Goal: Task Accomplishment & Management: Use online tool/utility

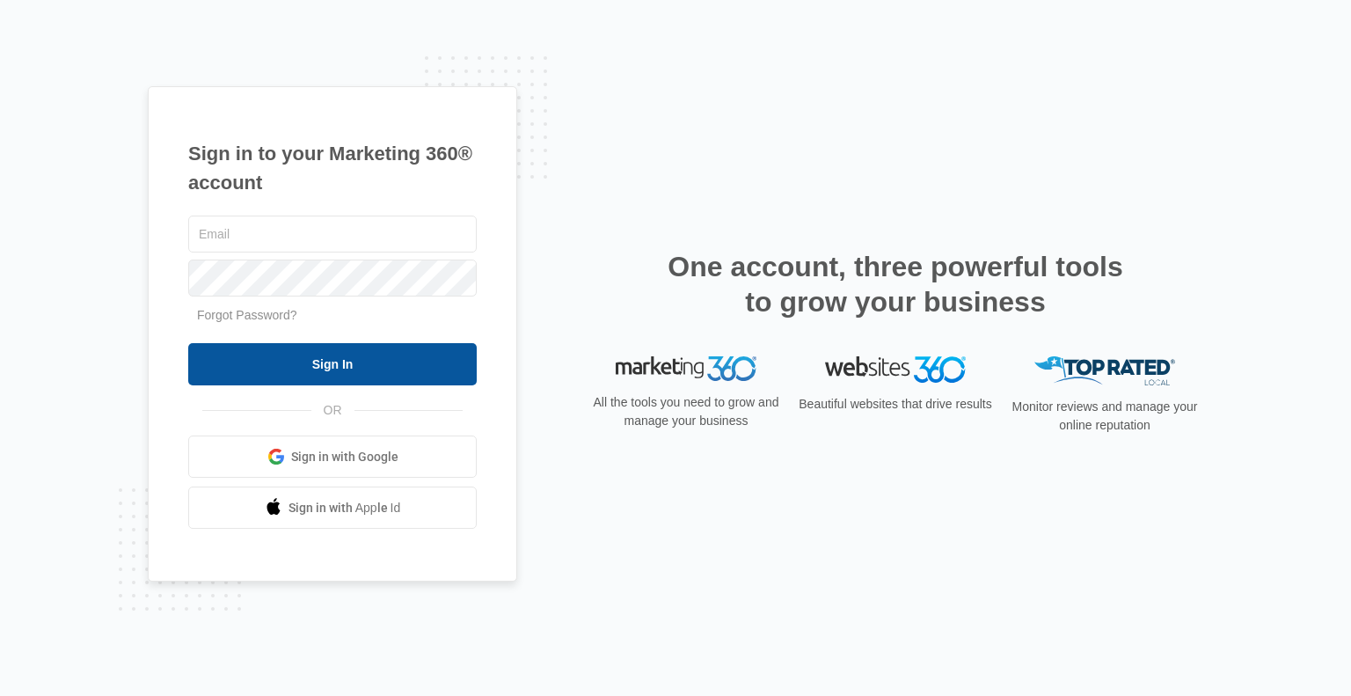
type input "[PERSON_NAME][EMAIL_ADDRESS][DOMAIN_NAME]"
click at [383, 359] on input "Sign In" at bounding box center [332, 364] width 288 height 42
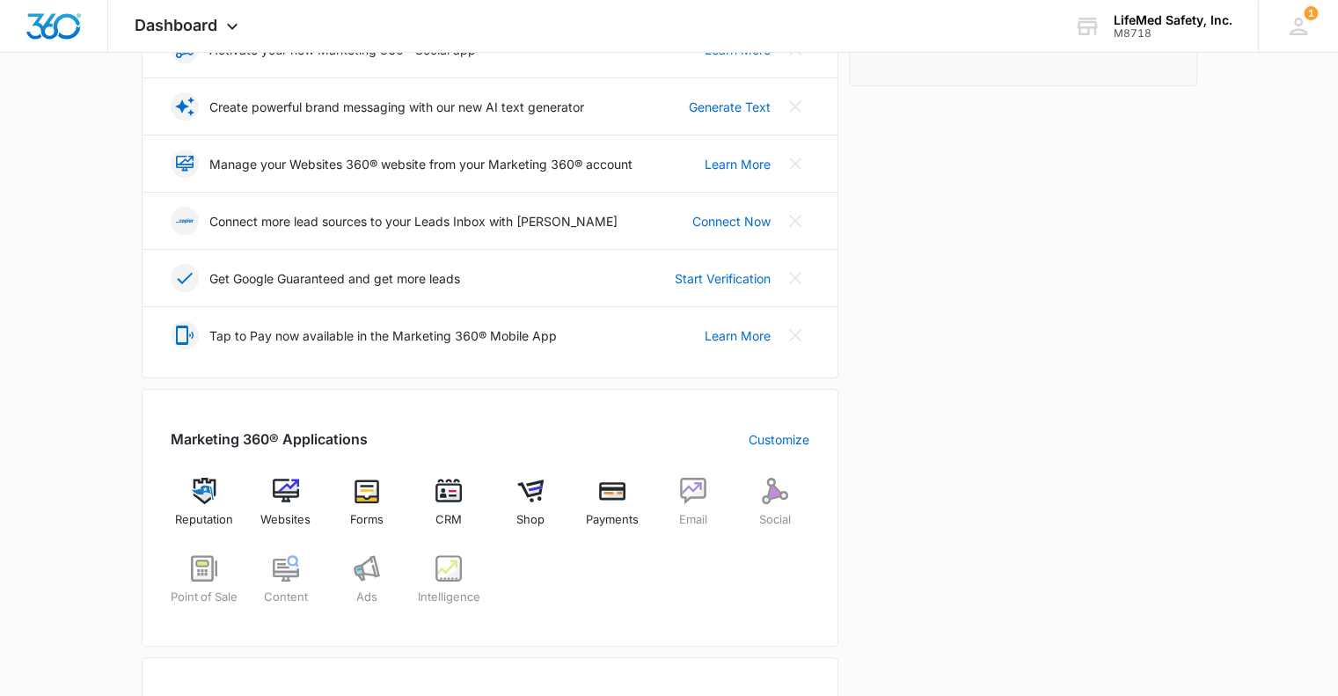
scroll to position [348, 0]
click at [204, 481] on img at bounding box center [204, 490] width 26 height 26
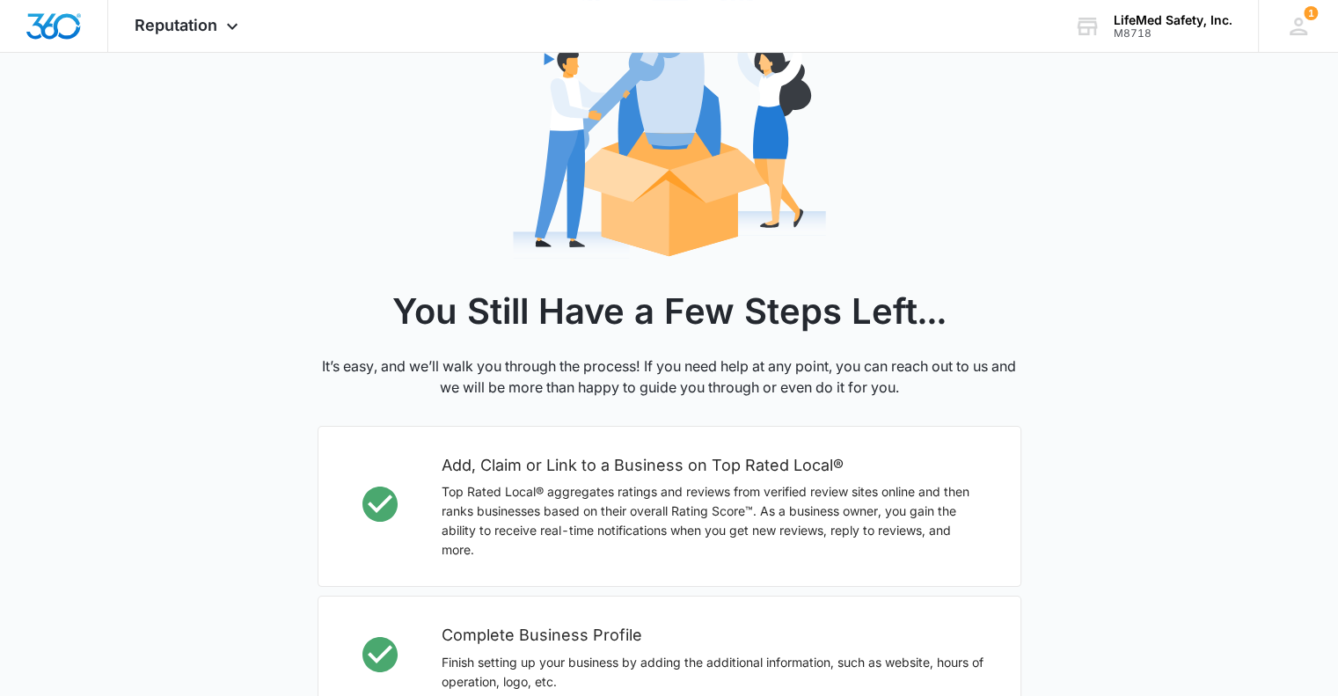
scroll to position [156, 0]
